Goal: Information Seeking & Learning: Learn about a topic

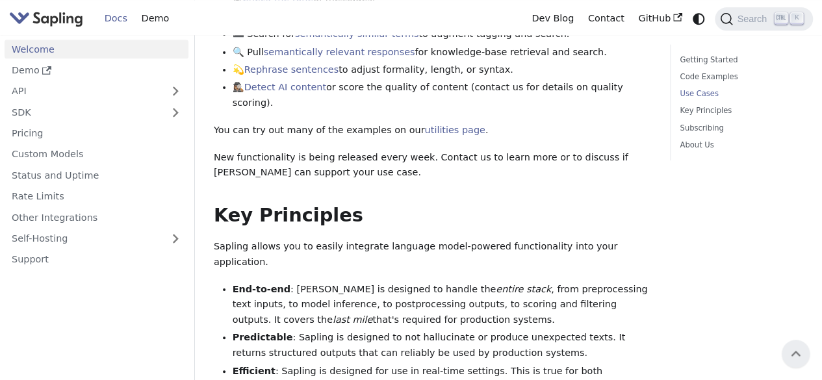
scroll to position [650, 0]
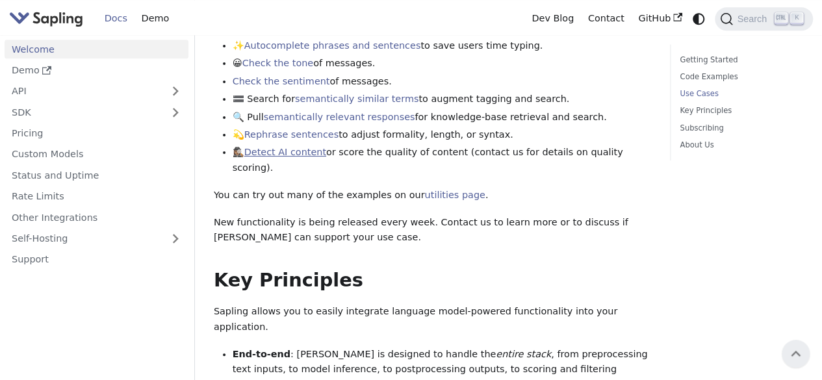
click at [295, 147] on link "Detect AI content" at bounding box center [285, 152] width 82 height 10
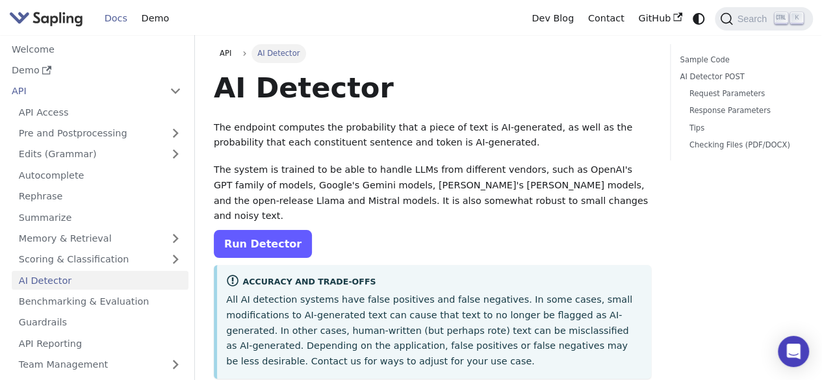
click at [276, 230] on link "Run Detector" at bounding box center [263, 244] width 98 height 28
